Goal: Task Accomplishment & Management: Complete application form

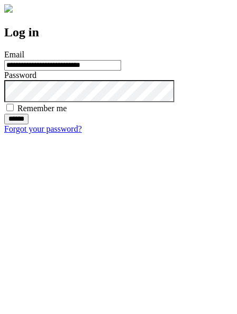
type input "**********"
click at [28, 124] on input "******" at bounding box center [16, 119] width 24 height 11
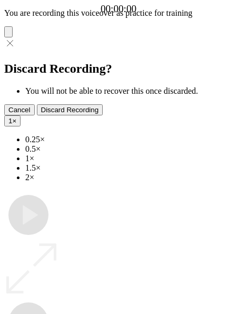
type input "**********"
